Goal: Task Accomplishment & Management: Use online tool/utility

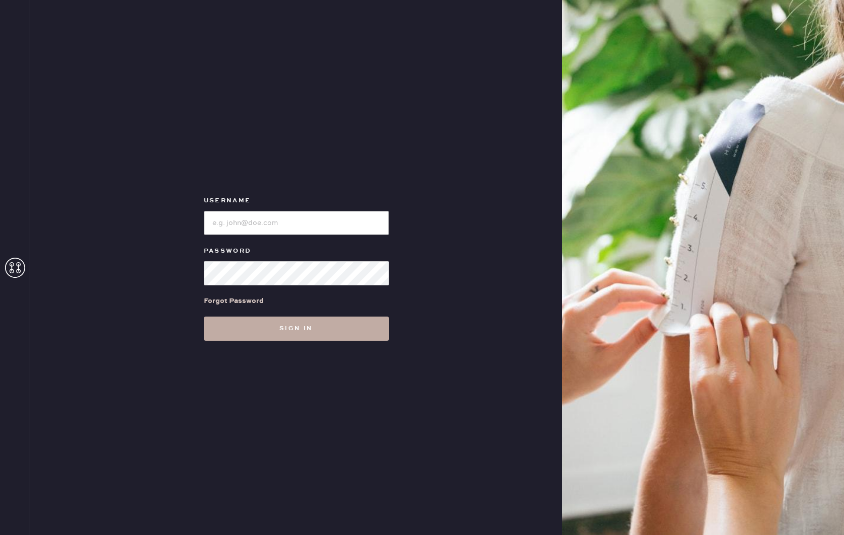
type input "reformationdesigndistrictmiami"
click at [364, 337] on button "Sign in" at bounding box center [296, 328] width 185 height 24
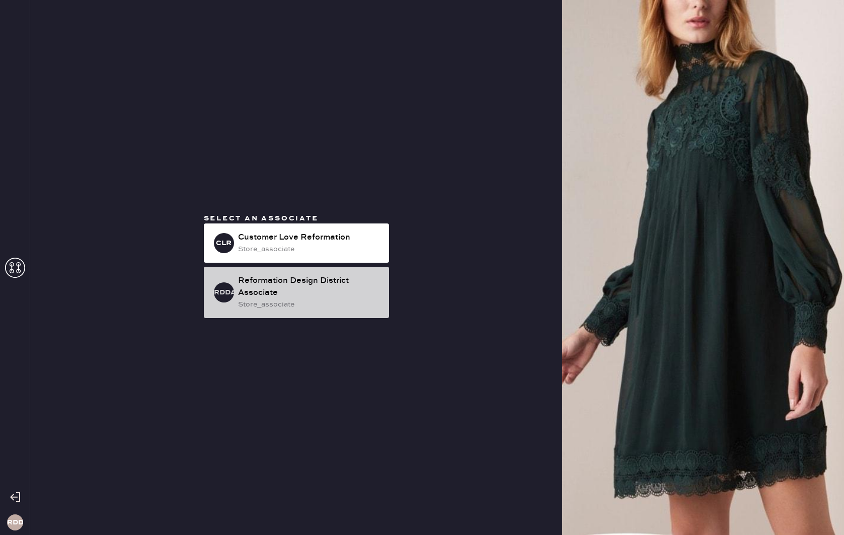
click at [332, 296] on div "Reformation Design District Associate" at bounding box center [309, 287] width 143 height 24
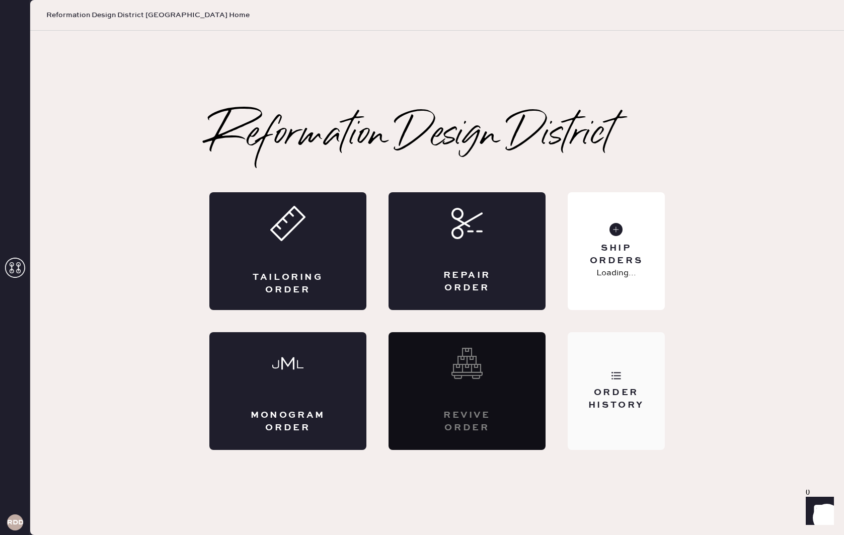
click at [624, 397] on div "Order History" at bounding box center [616, 398] width 81 height 25
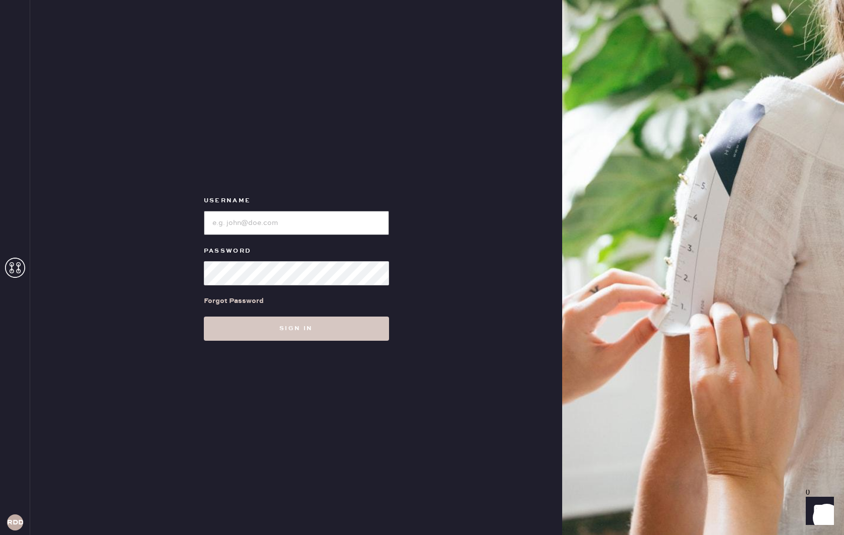
type input "reformationdesigndistrictmiami"
click at [309, 332] on button "Sign in" at bounding box center [296, 328] width 185 height 24
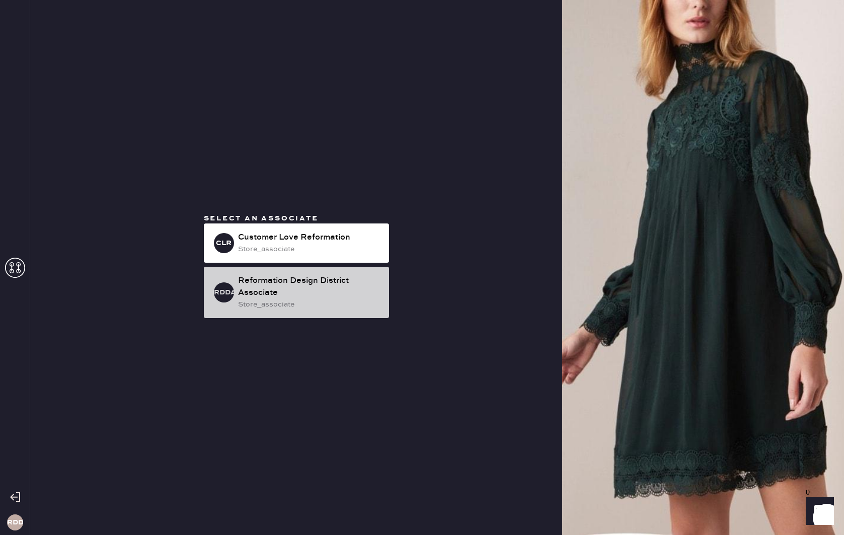
click at [295, 299] on div "store_associate" at bounding box center [309, 304] width 143 height 11
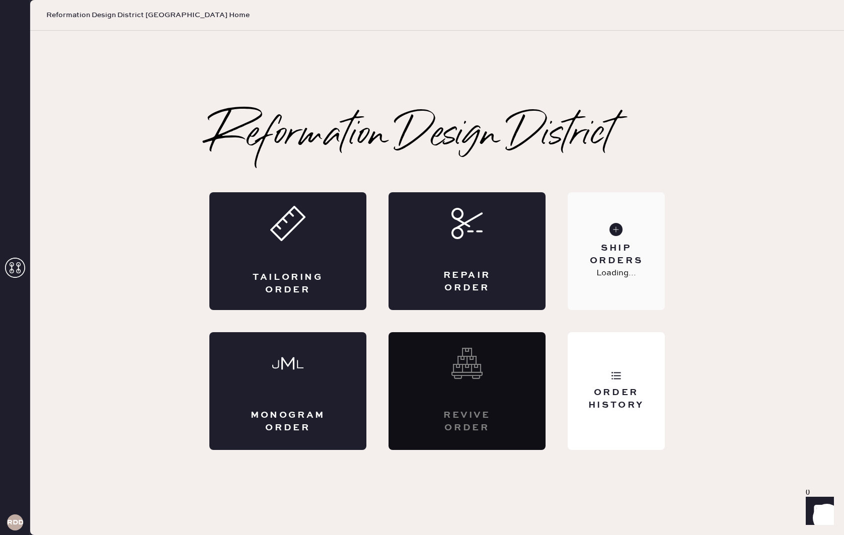
click at [615, 236] on div "Ship Orders Loading..." at bounding box center [615, 251] width 97 height 118
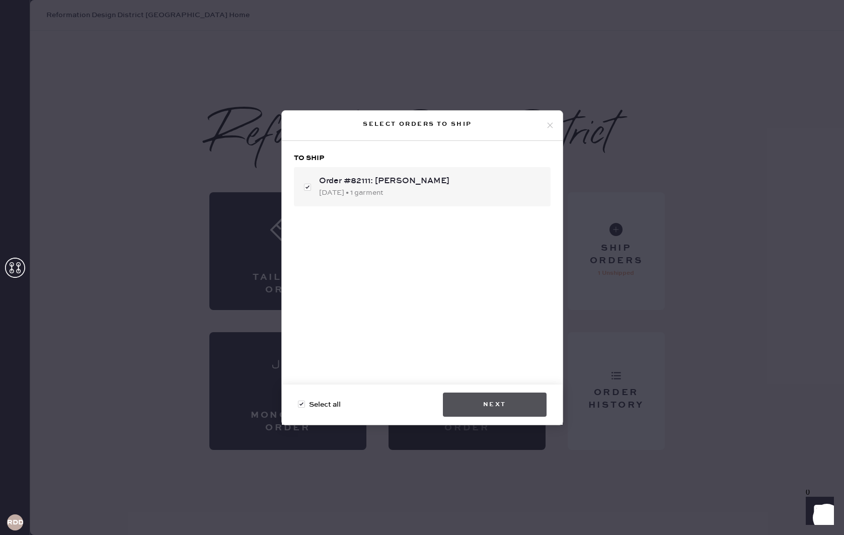
click at [463, 405] on button "Next" at bounding box center [495, 404] width 104 height 24
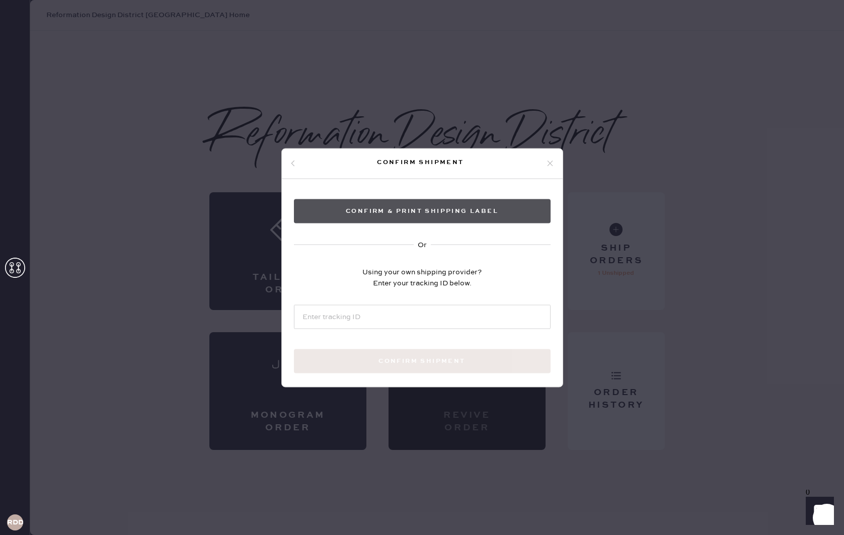
click at [408, 212] on button "Confirm & Print shipping label" at bounding box center [422, 211] width 257 height 24
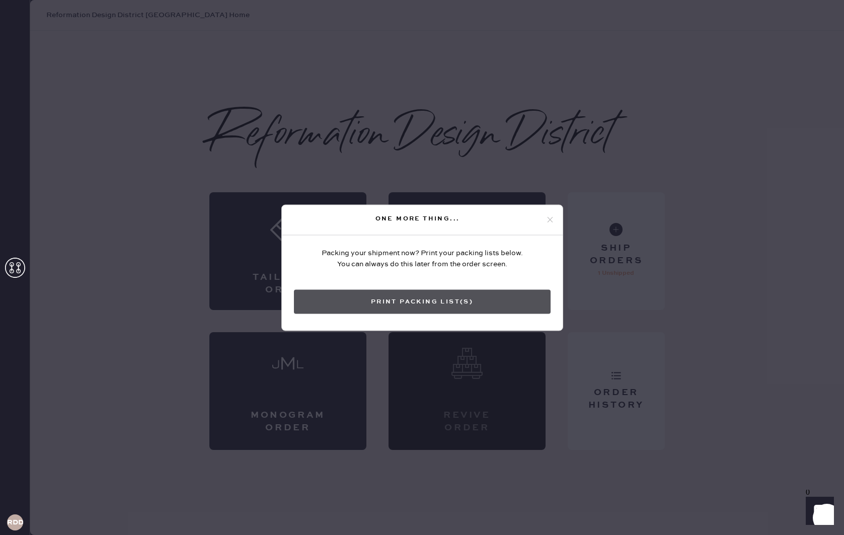
click at [436, 299] on button "Print Packing List(s)" at bounding box center [422, 301] width 257 height 24
